Goal: Task Accomplishment & Management: Complete application form

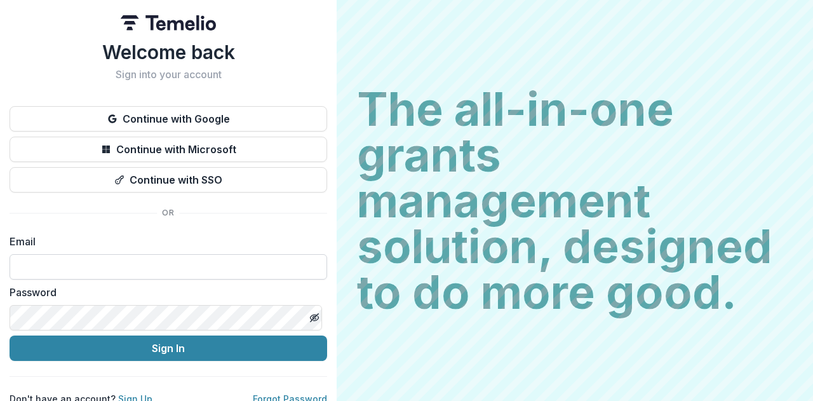
click at [141, 263] on input at bounding box center [169, 266] width 318 height 25
paste input "**********"
type input "**********"
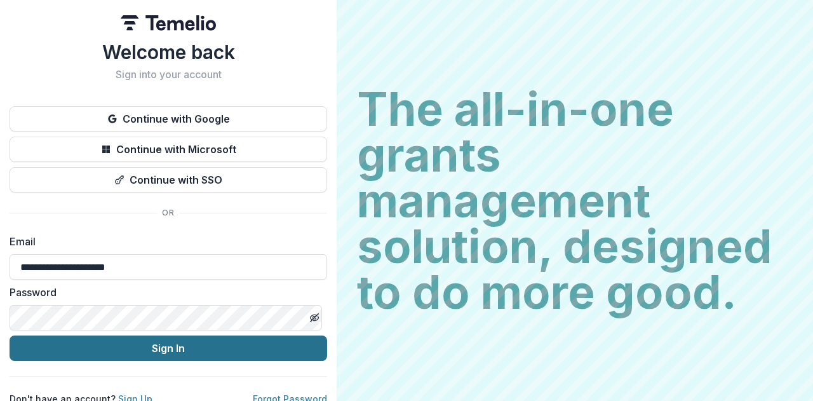
click at [161, 344] on button "Sign In" at bounding box center [169, 347] width 318 height 25
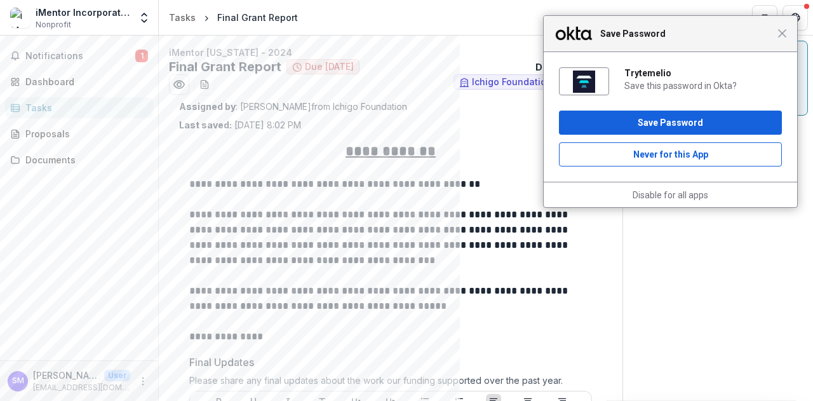
click at [782, 40] on div "Close Save Password" at bounding box center [670, 34] width 253 height 36
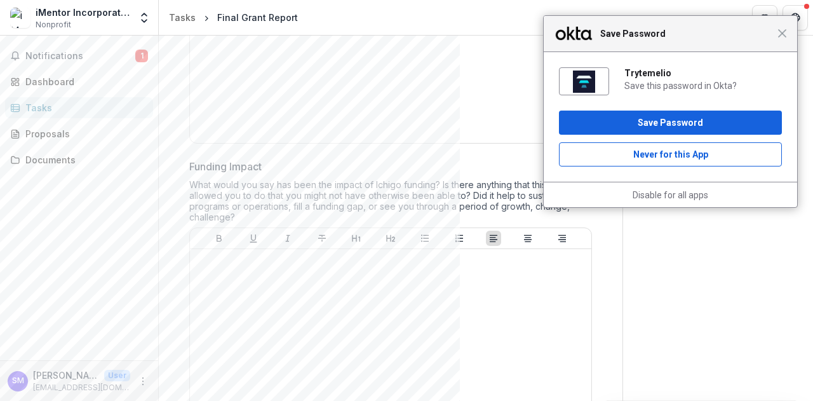
scroll to position [743, 0]
click at [782, 36] on span "Close" at bounding box center [782, 34] width 10 height 10
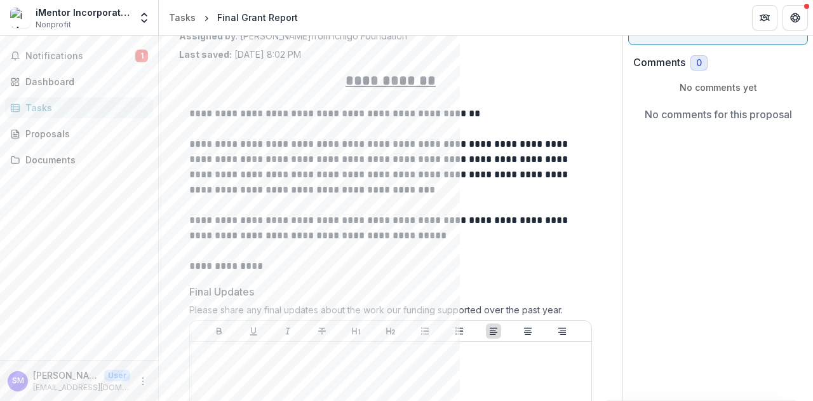
scroll to position [0, 0]
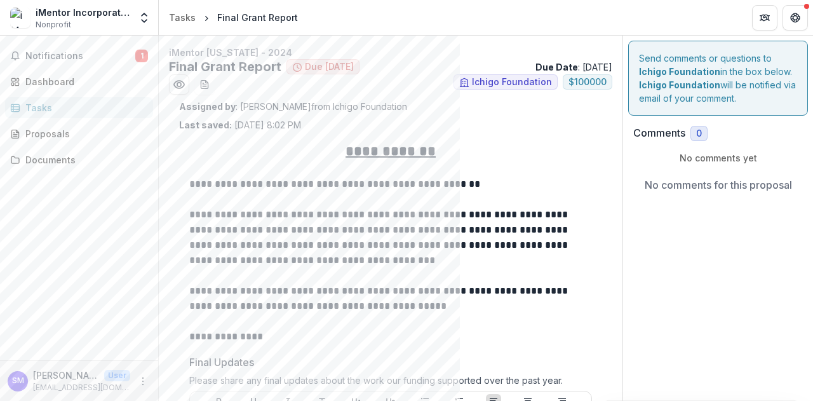
click at [242, 128] on p "Last saved: [DATE] 8:02 PM" at bounding box center [240, 124] width 122 height 13
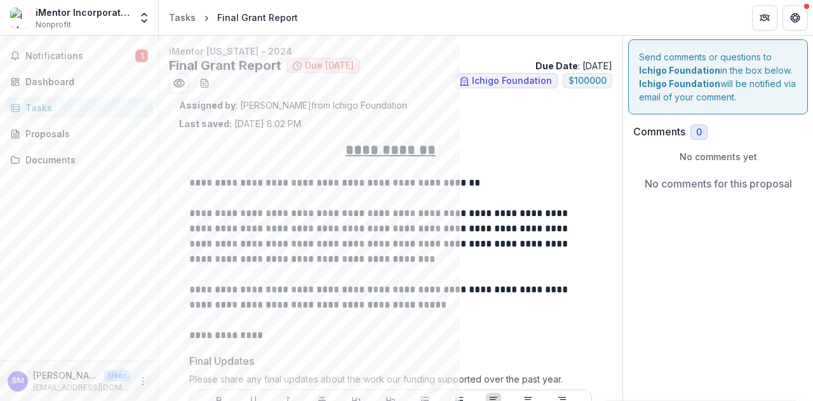
click at [579, 69] on p "Due Date : [DATE]" at bounding box center [573, 65] width 77 height 13
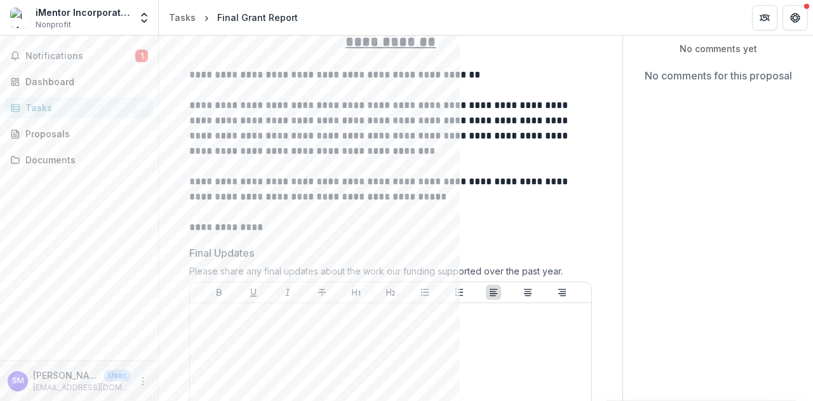
scroll to position [110, 0]
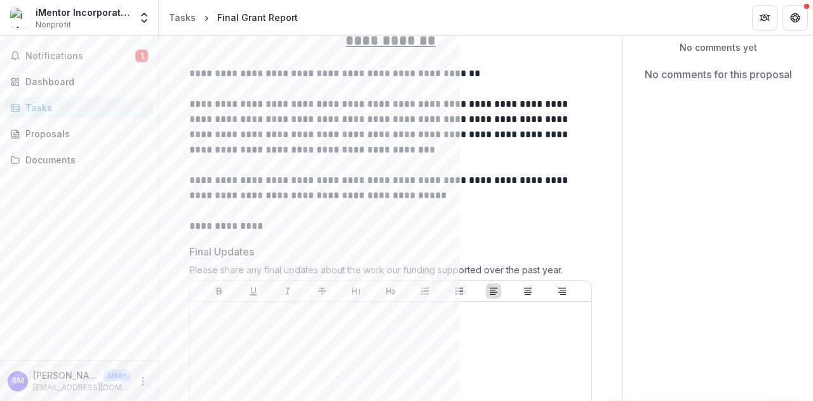
click at [198, 147] on p "**********" at bounding box center [388, 127] width 399 height 61
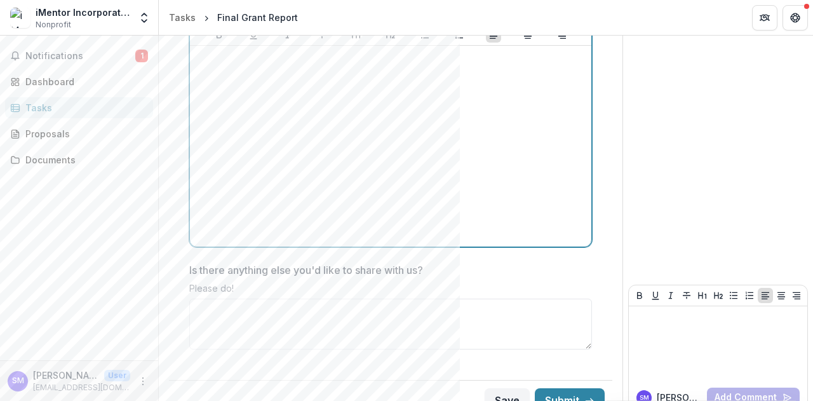
scroll to position [1232, 0]
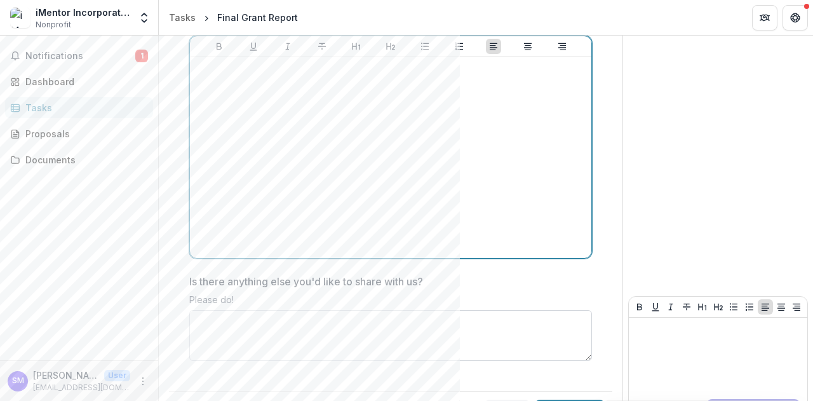
drag, startPoint x: 269, startPoint y: 269, endPoint x: 234, endPoint y: 316, distance: 58.6
click at [234, 316] on div "Is there anything else you'd like to share with us? Please do!" at bounding box center [390, 320] width 403 height 92
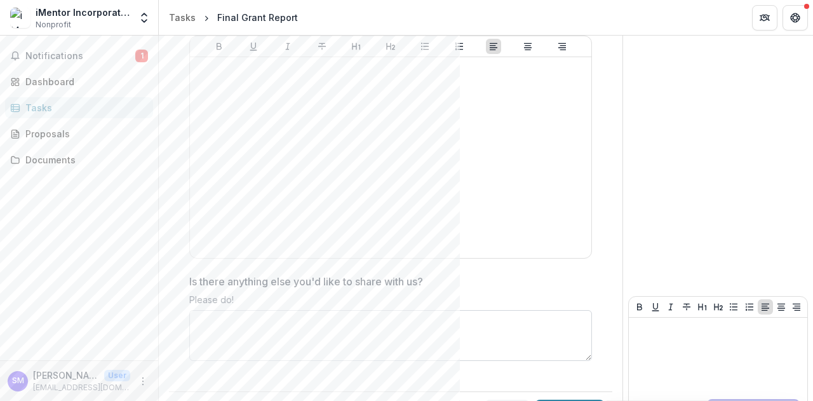
click at [234, 316] on textarea "Is there anything else you'd like to share with us?" at bounding box center [390, 335] width 403 height 51
click at [248, 302] on div "Please do!" at bounding box center [390, 302] width 403 height 16
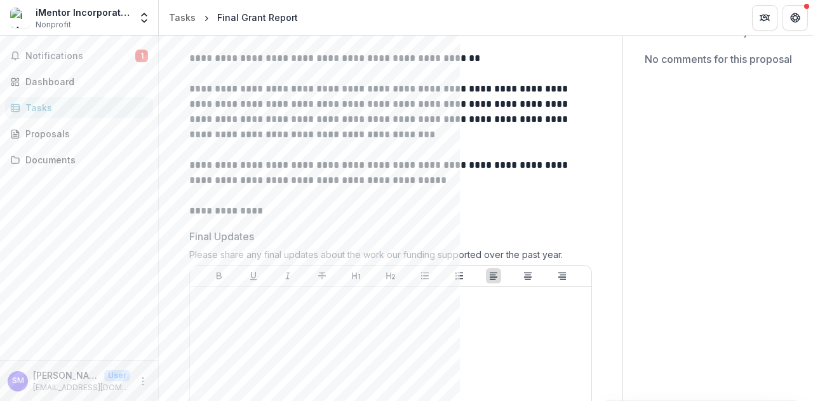
scroll to position [104, 0]
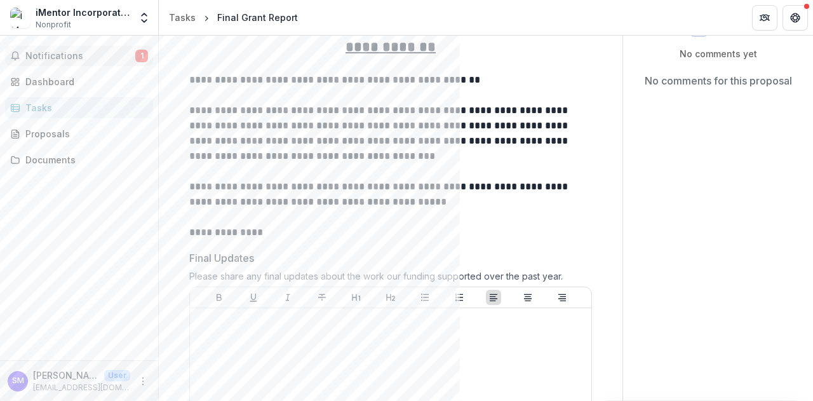
click at [77, 58] on span "Notifications" at bounding box center [80, 56] width 110 height 11
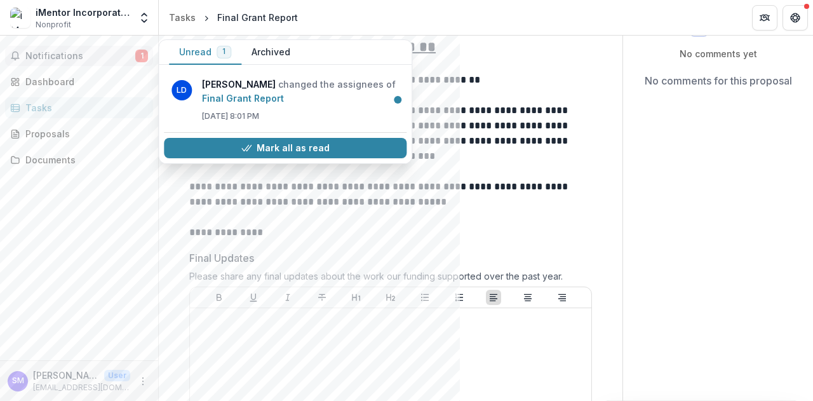
click at [77, 58] on span "Notifications" at bounding box center [80, 56] width 110 height 11
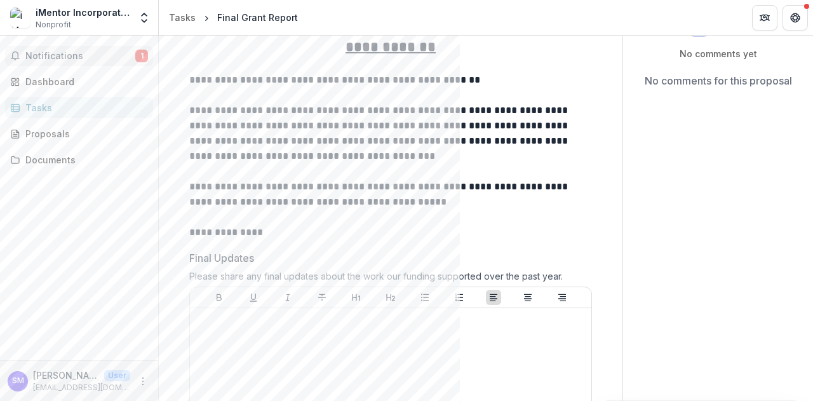
click at [77, 58] on span "Notifications" at bounding box center [80, 56] width 110 height 11
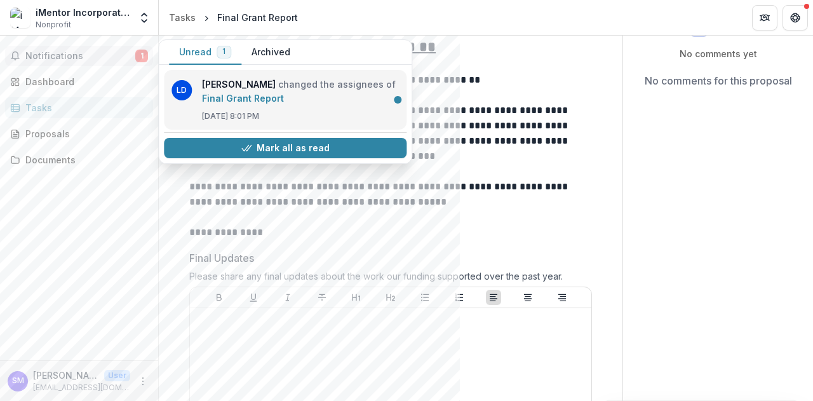
click at [238, 97] on link "Final Grant Report" at bounding box center [243, 98] width 82 height 11
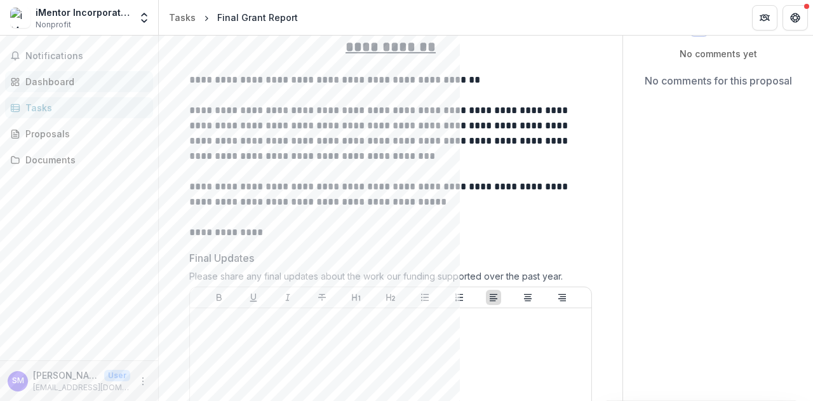
click at [54, 76] on div "Dashboard" at bounding box center [83, 81] width 117 height 13
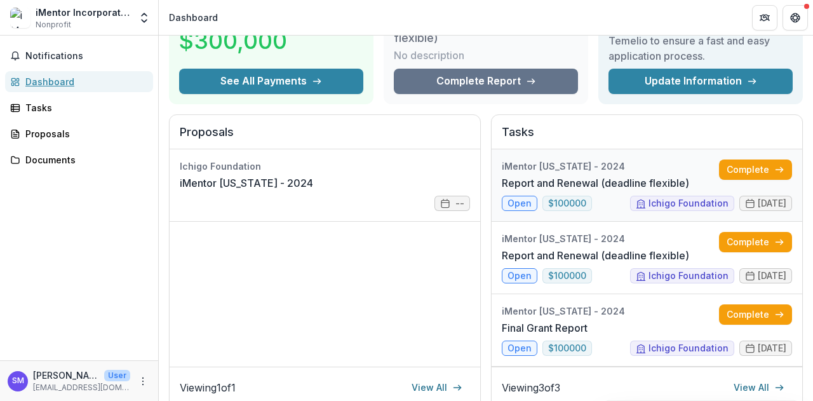
scroll to position [86, 0]
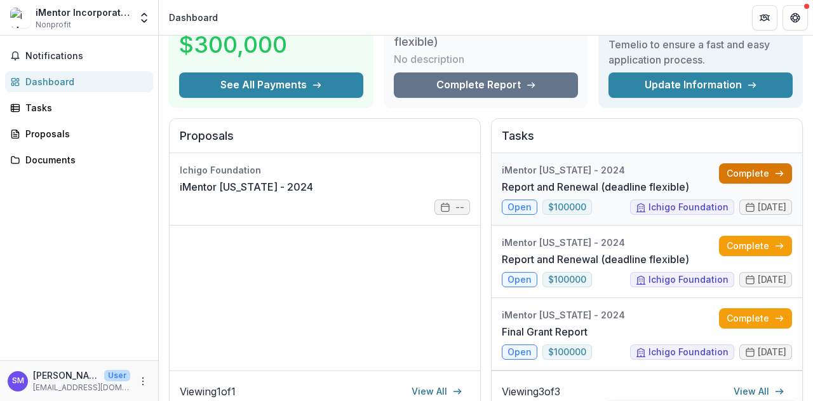
click at [749, 173] on link "Complete" at bounding box center [755, 173] width 73 height 20
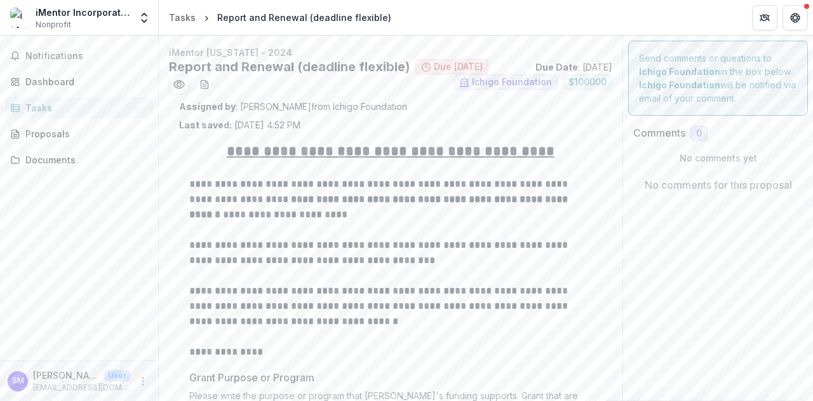
click at [46, 104] on div "Tasks" at bounding box center [83, 107] width 117 height 13
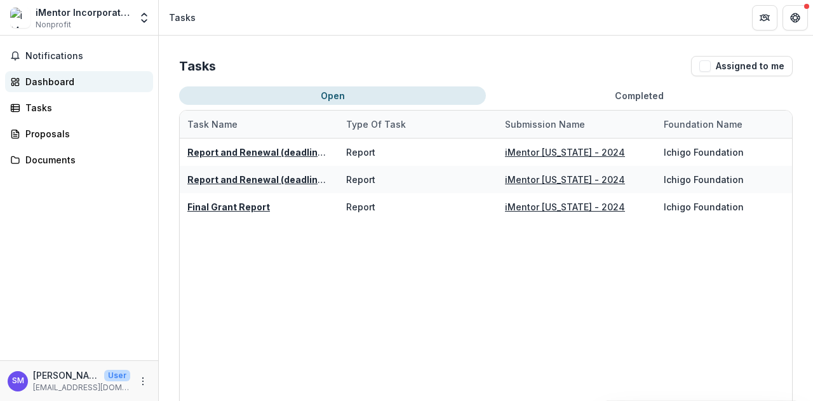
click at [34, 77] on div "Dashboard" at bounding box center [83, 81] width 117 height 13
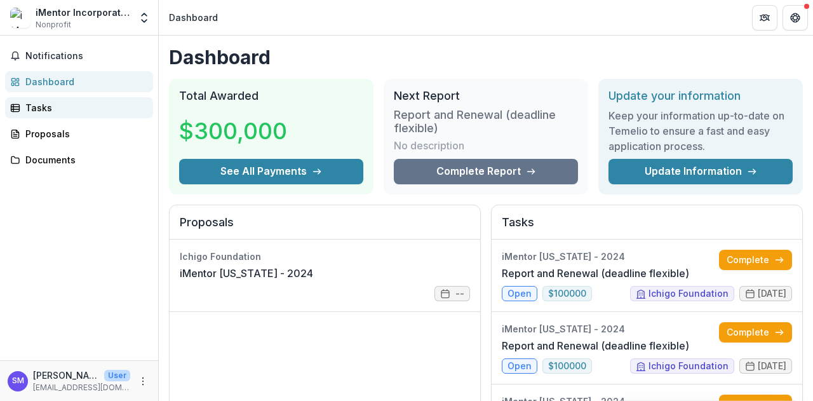
click at [47, 105] on div "Tasks" at bounding box center [83, 107] width 117 height 13
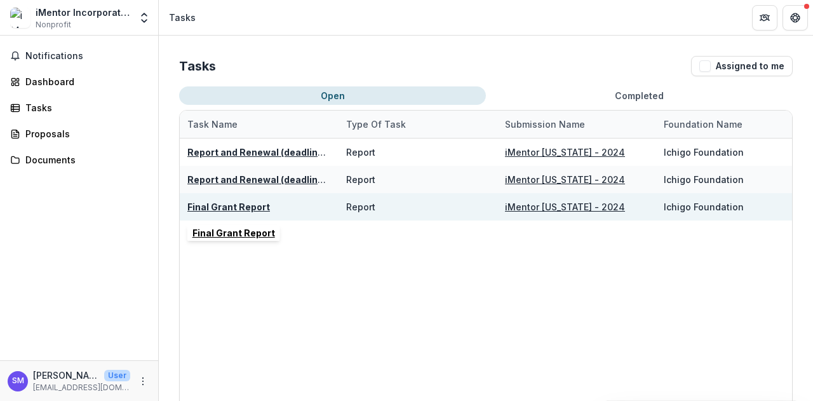
click at [218, 204] on u "Final Grant Report" at bounding box center [228, 206] width 83 height 11
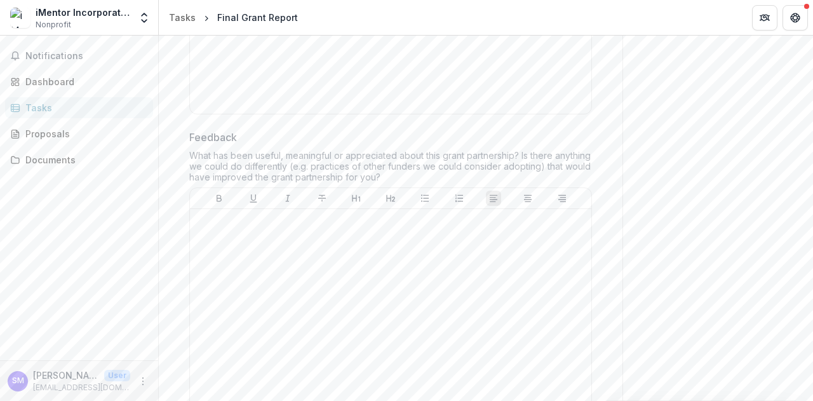
scroll to position [1080, 0]
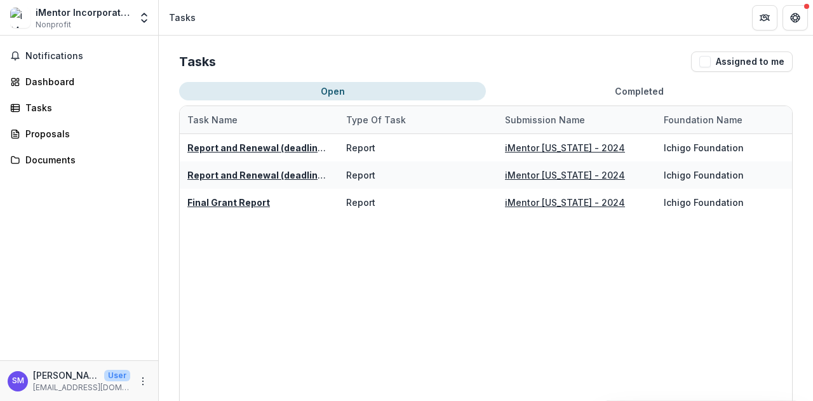
scroll to position [2, 0]
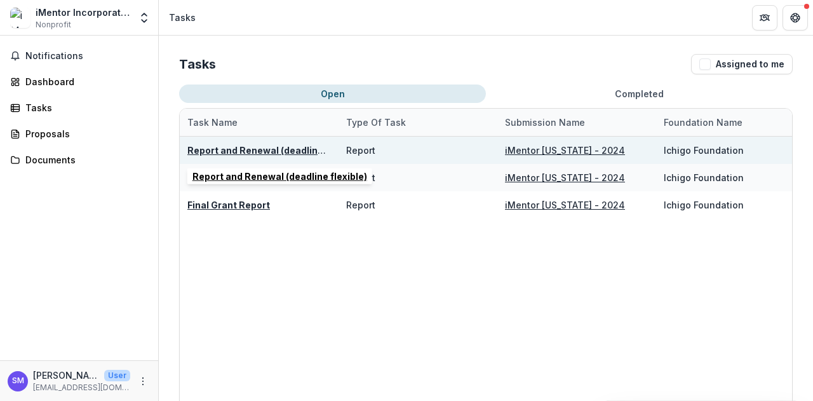
click at [268, 146] on u "Report and Renewal (deadline flexible)" at bounding box center [274, 150] width 175 height 11
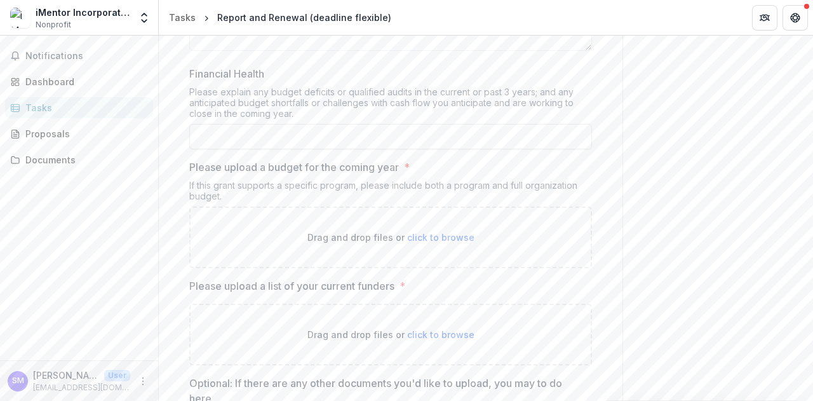
scroll to position [1104, 0]
click at [236, 164] on p "Please upload a budget for the coming year" at bounding box center [294, 167] width 210 height 15
copy p "Please upload a budget for the coming year"
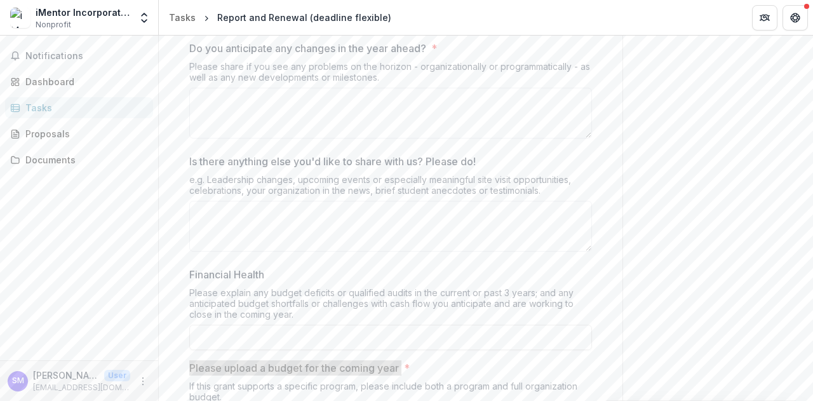
scroll to position [903, 0]
click at [339, 249] on div "Is there anything else you'd like to share with us? Please do! e.g. Leadership …" at bounding box center [390, 205] width 403 height 103
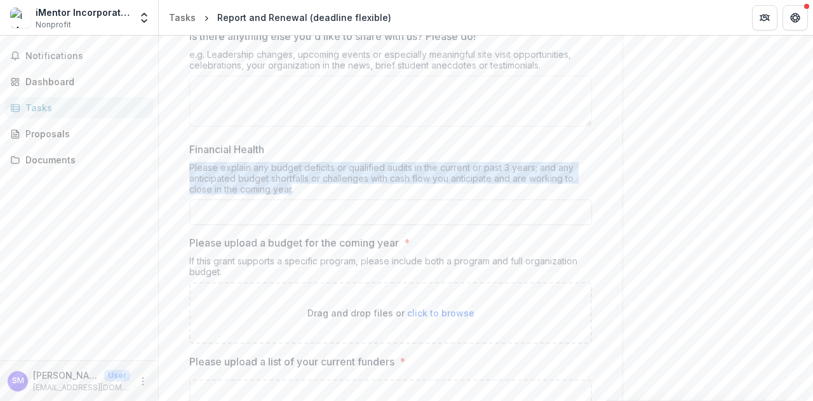
drag, startPoint x: 292, startPoint y: 186, endPoint x: 183, endPoint y: 166, distance: 111.0
copy div "Please explain any budget deficits or qualified audits in the current or past 3…"
